Goal: Navigation & Orientation: Find specific page/section

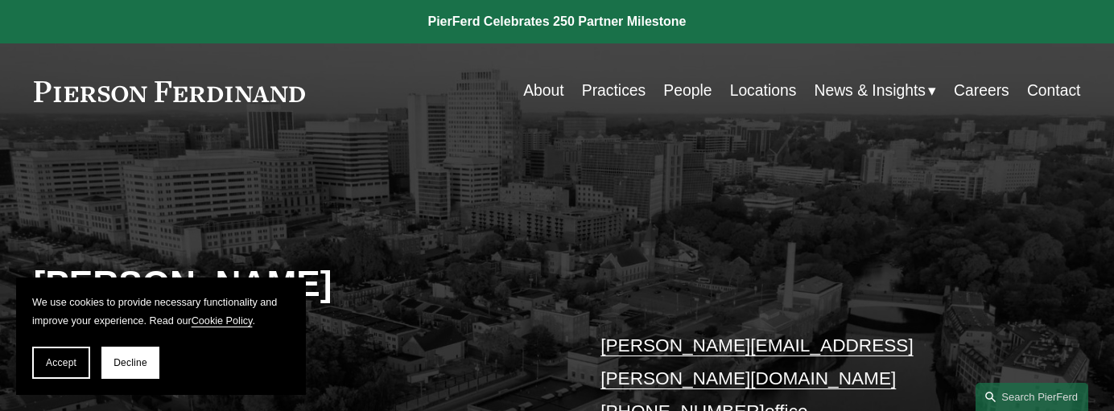
click at [33, 47] on div "Skip to Content About Practices People Locations" at bounding box center [557, 91] width 1114 height 96
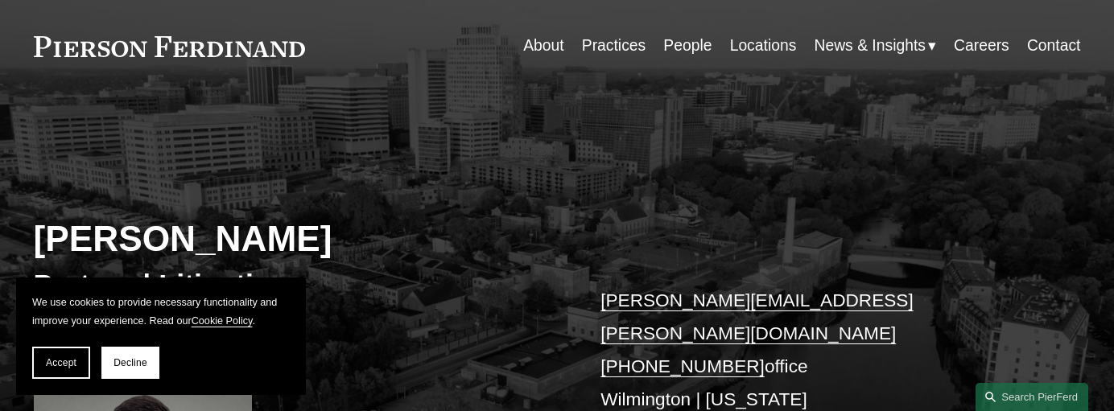
scroll to position [80, 0]
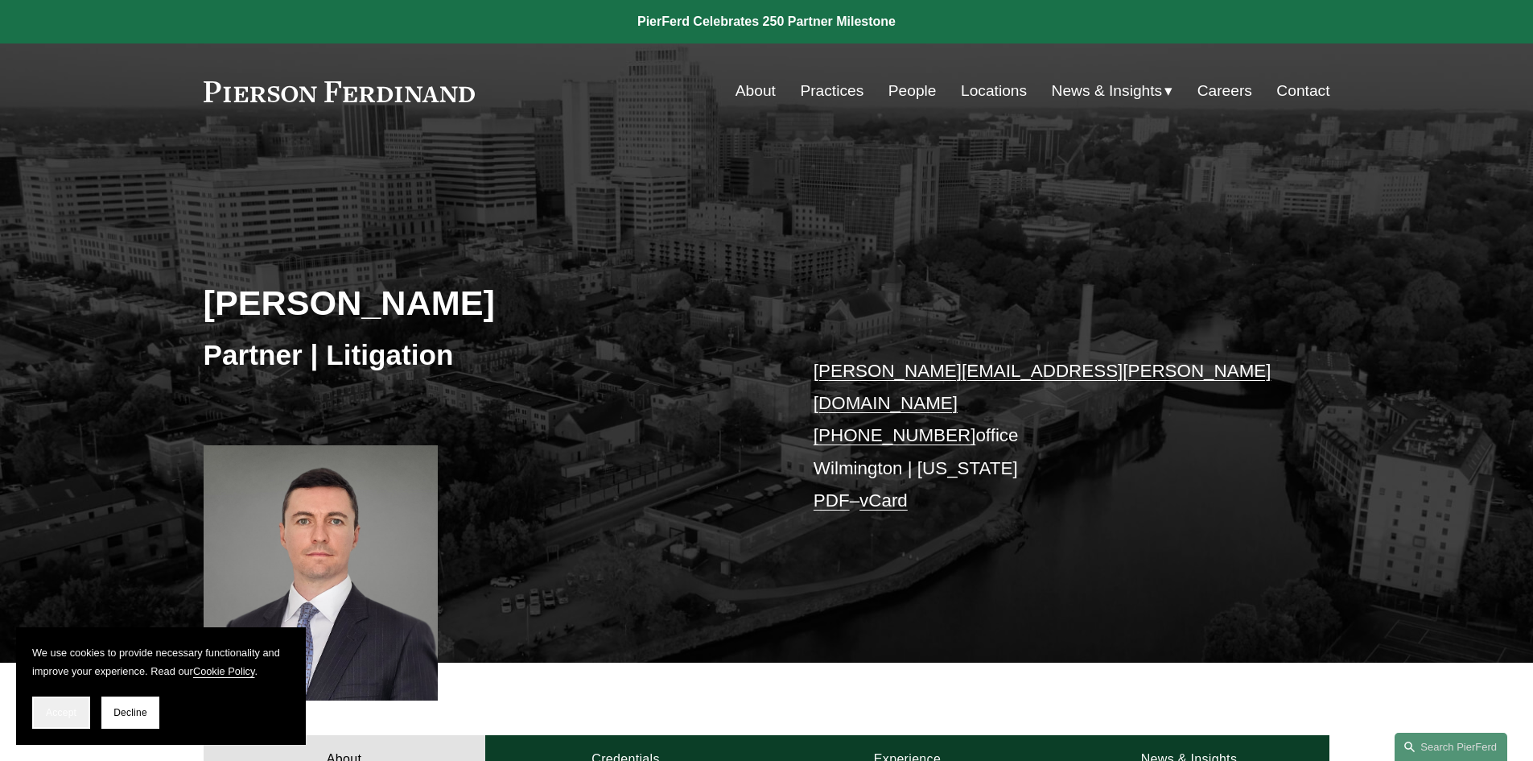
click at [62, 410] on button "Accept" at bounding box center [61, 712] width 58 height 32
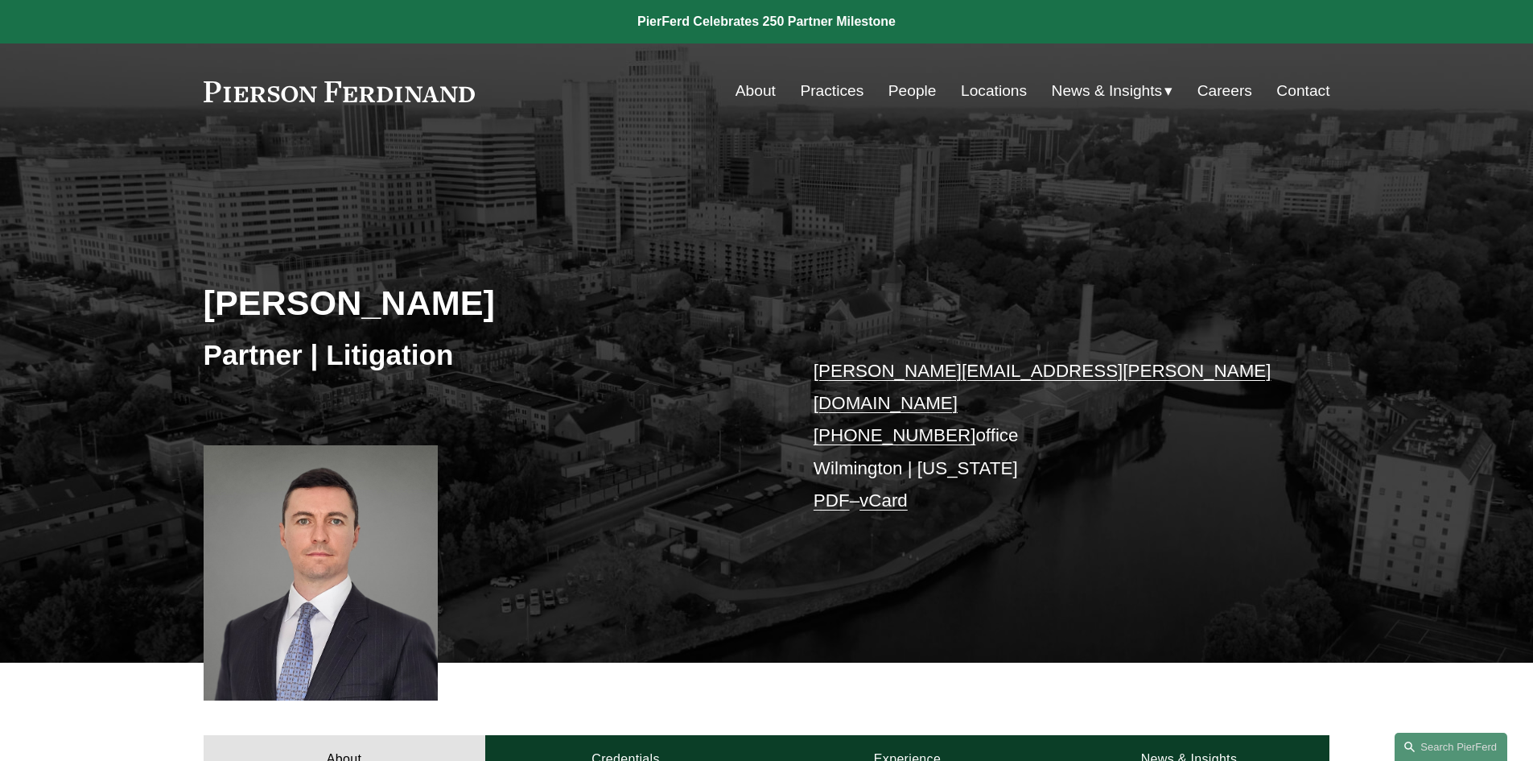
click at [583, 410] on div "About Credentials Experience News & Insights" at bounding box center [766, 722] width 1533 height 121
